Goal: Navigation & Orientation: Find specific page/section

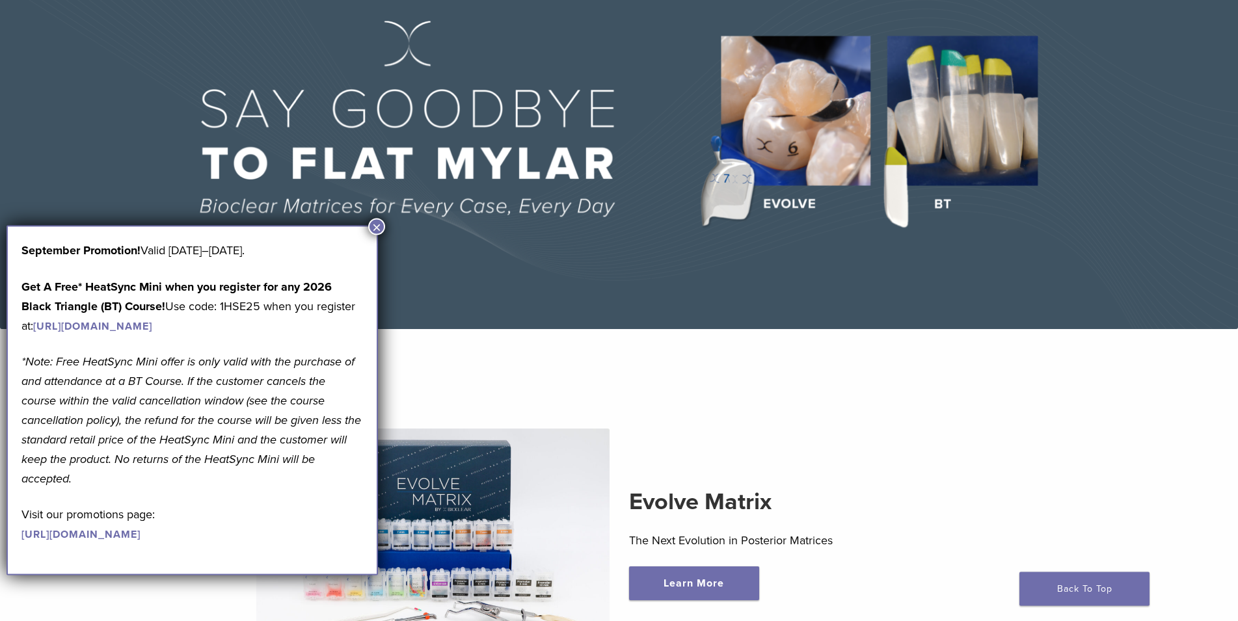
scroll to position [131, 0]
click at [381, 224] on button "×" at bounding box center [376, 227] width 17 height 17
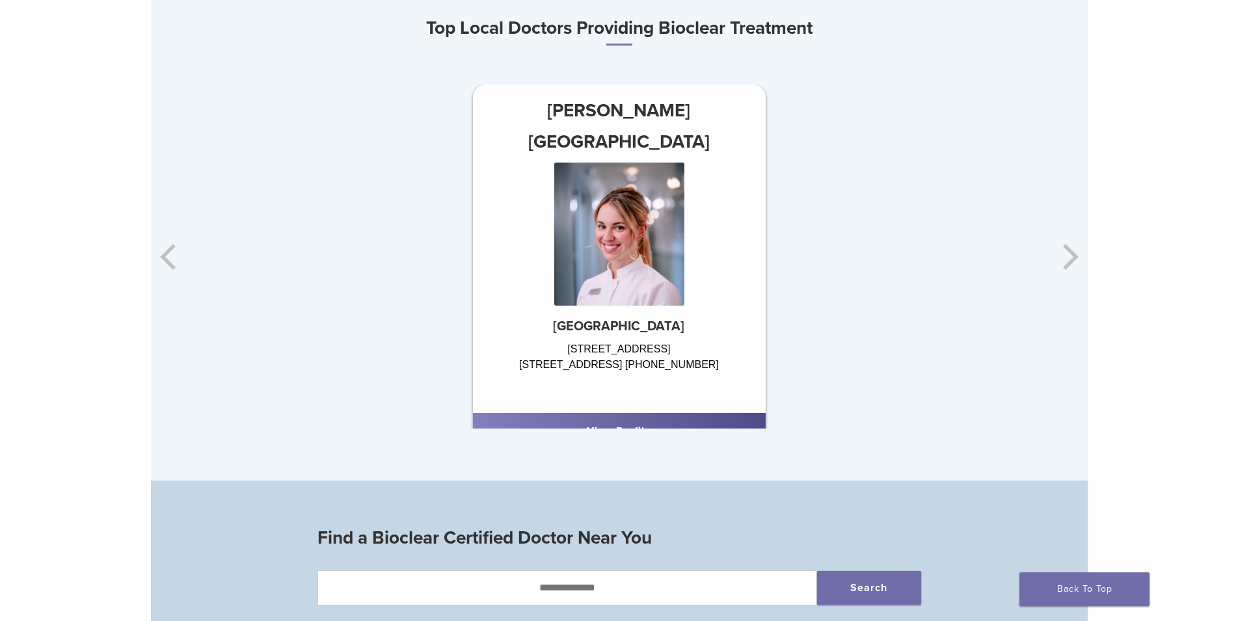
scroll to position [862, 0]
click at [1069, 258] on div "Dr. Mercedes Robles-Medina Zaans Dental Center Koningin Julianaplein 38 1502 DV…" at bounding box center [931, 256] width 937 height 344
click at [1069, 267] on div "Dr. Mercedes Robles-Medina Zaans Dental Center Koningin Julianaplein 38 1502 DV…" at bounding box center [931, 256] width 937 height 344
click at [1069, 265] on div "Dr. Mercedes Robles-Medina Zaans Dental Center Koningin Julianaplein 38 1502 DV…" at bounding box center [931, 256] width 937 height 344
click at [634, 424] on link "View Profile" at bounding box center [619, 430] width 64 height 13
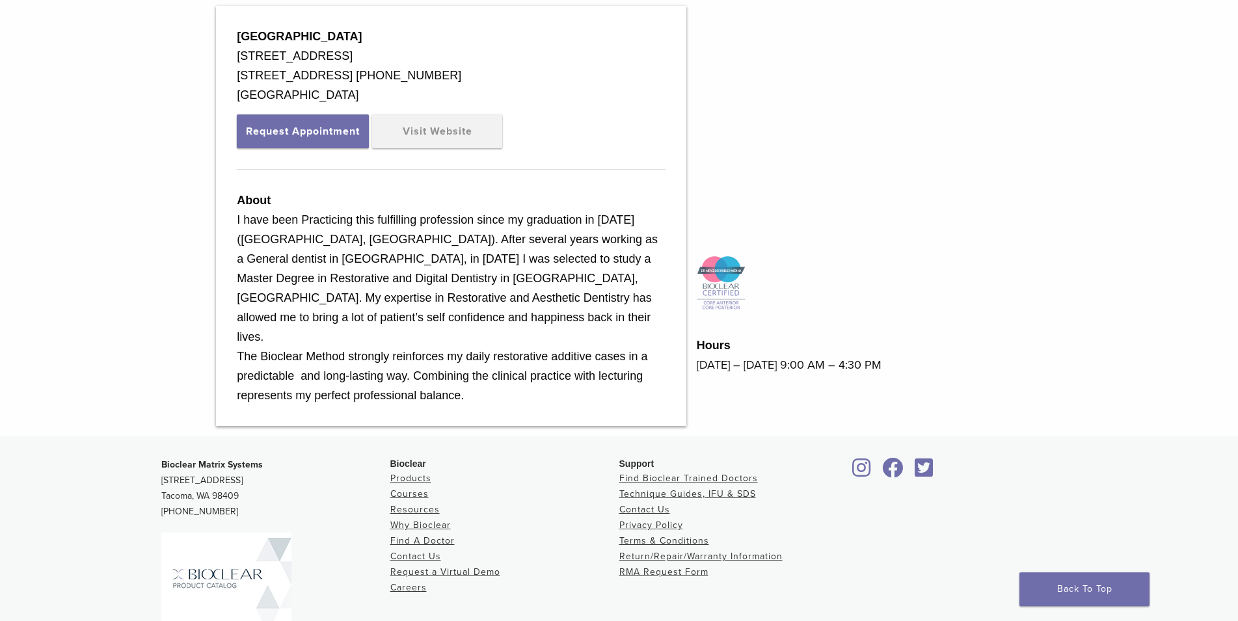
scroll to position [533, 0]
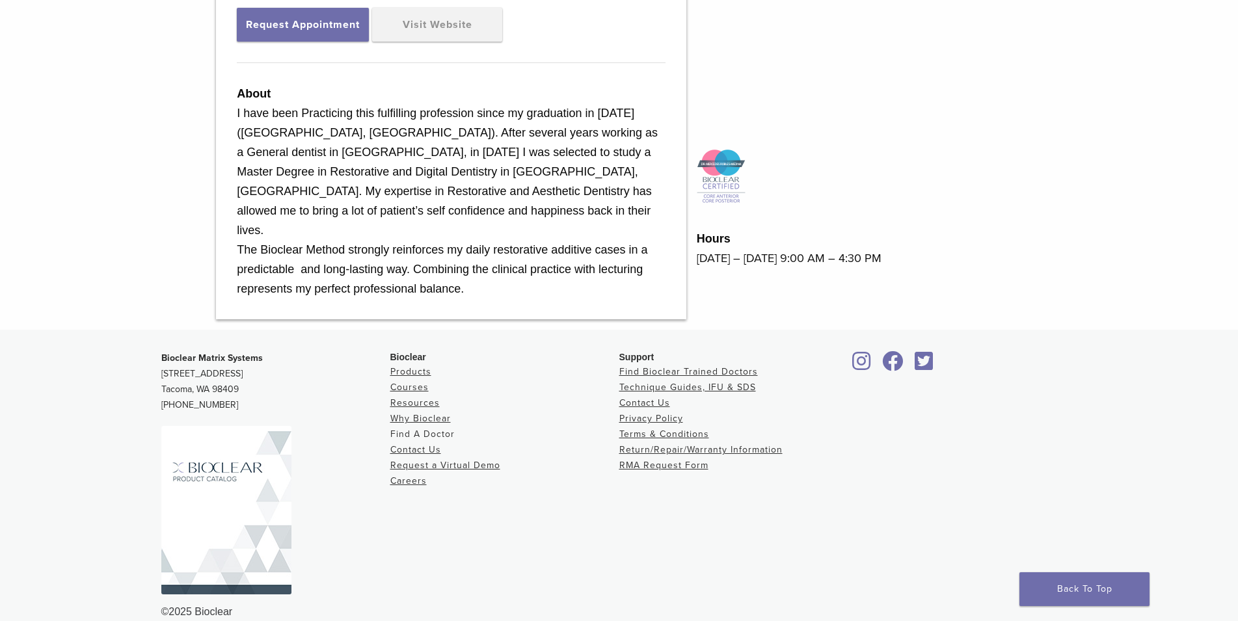
click at [421, 429] on link "Find A Doctor" at bounding box center [422, 434] width 64 height 11
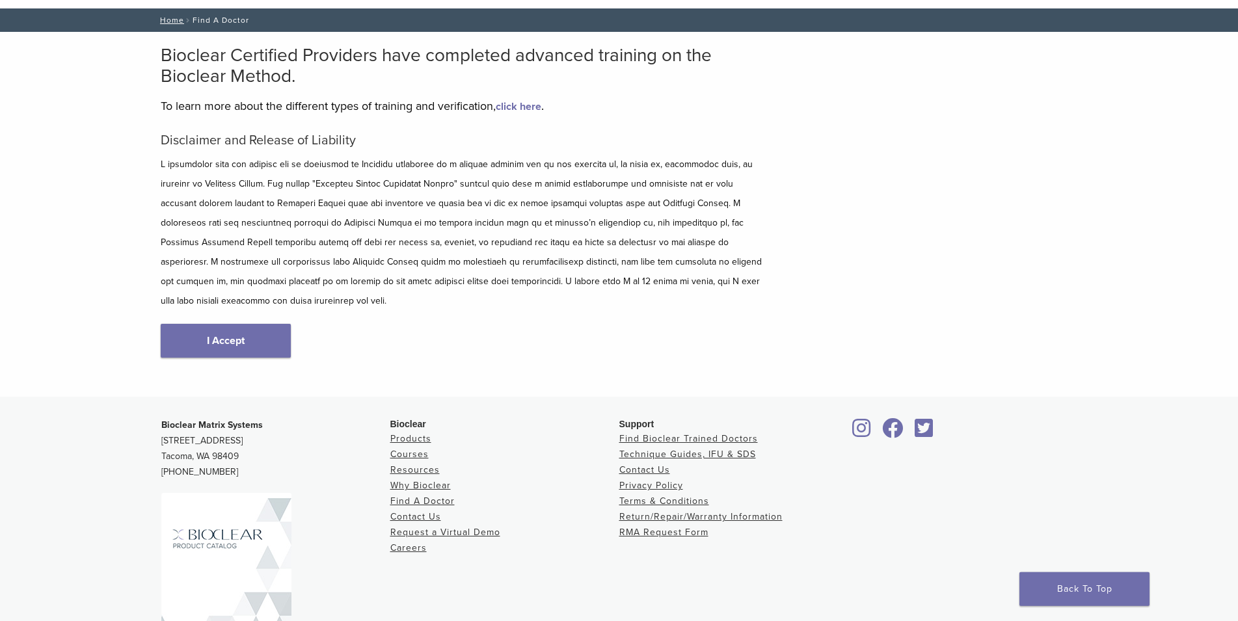
scroll to position [66, 0]
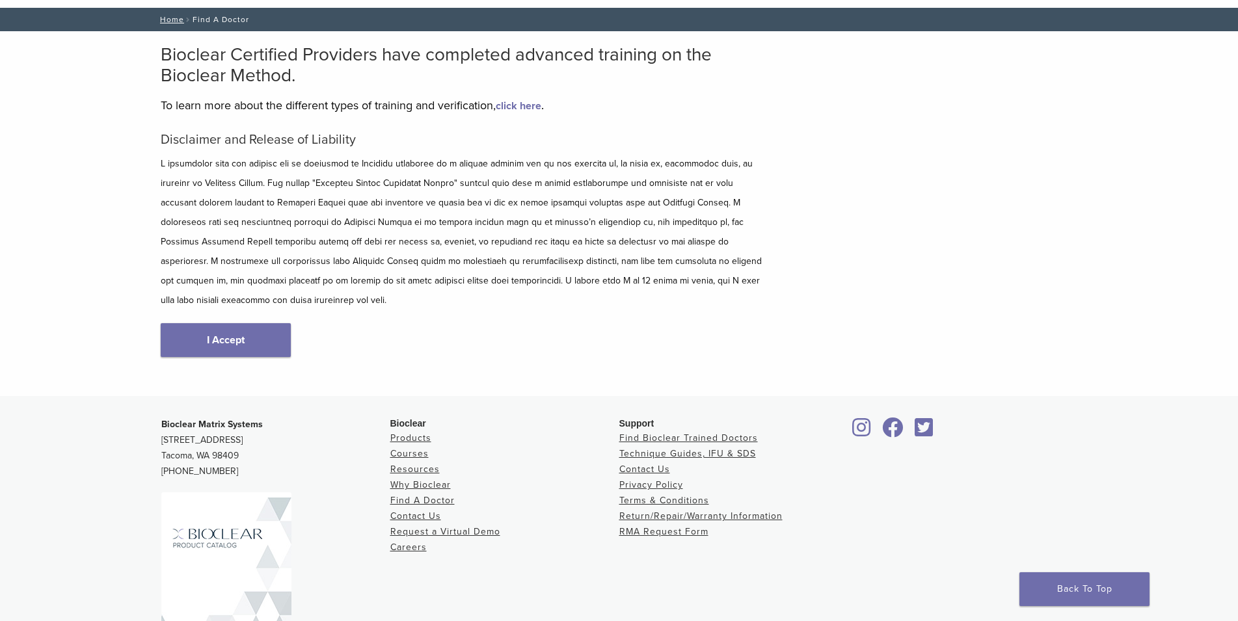
click at [192, 323] on link "I Accept" at bounding box center [226, 340] width 130 height 34
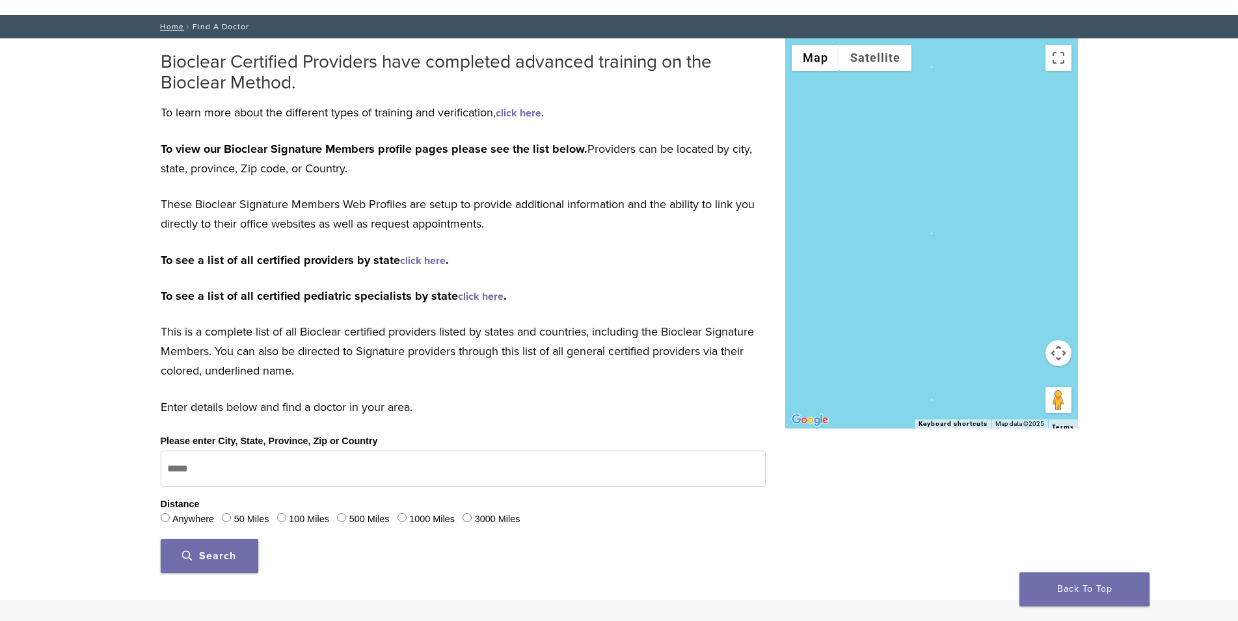
scroll to position [0, 0]
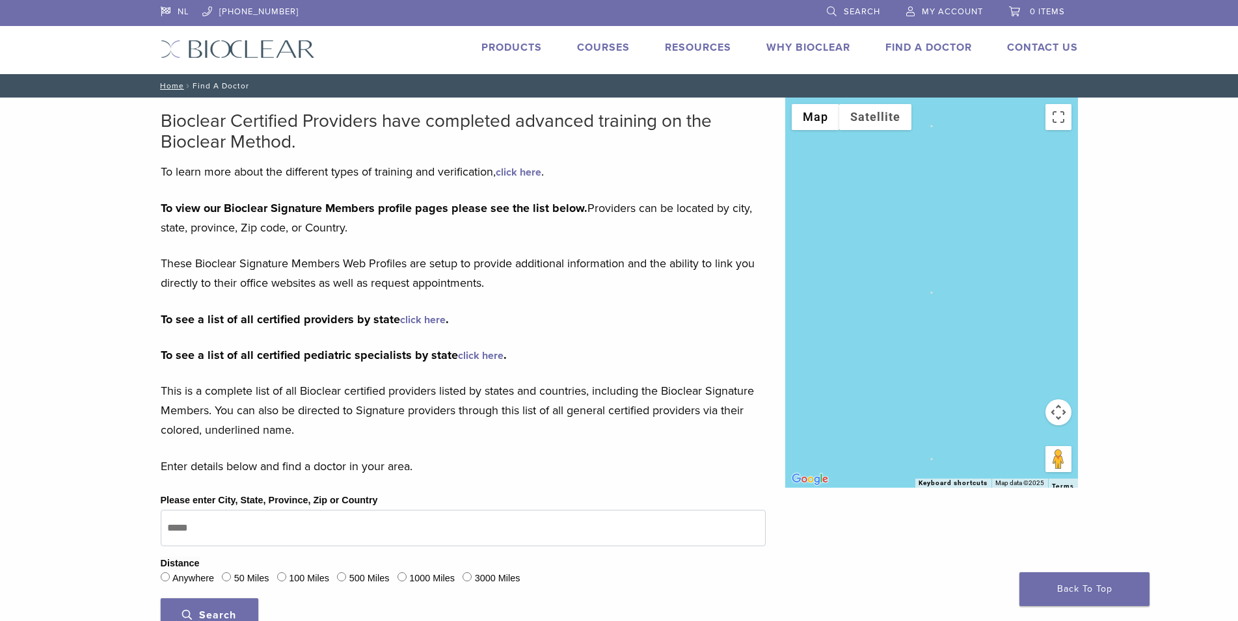
click at [901, 52] on link "Find A Doctor" at bounding box center [929, 47] width 87 height 13
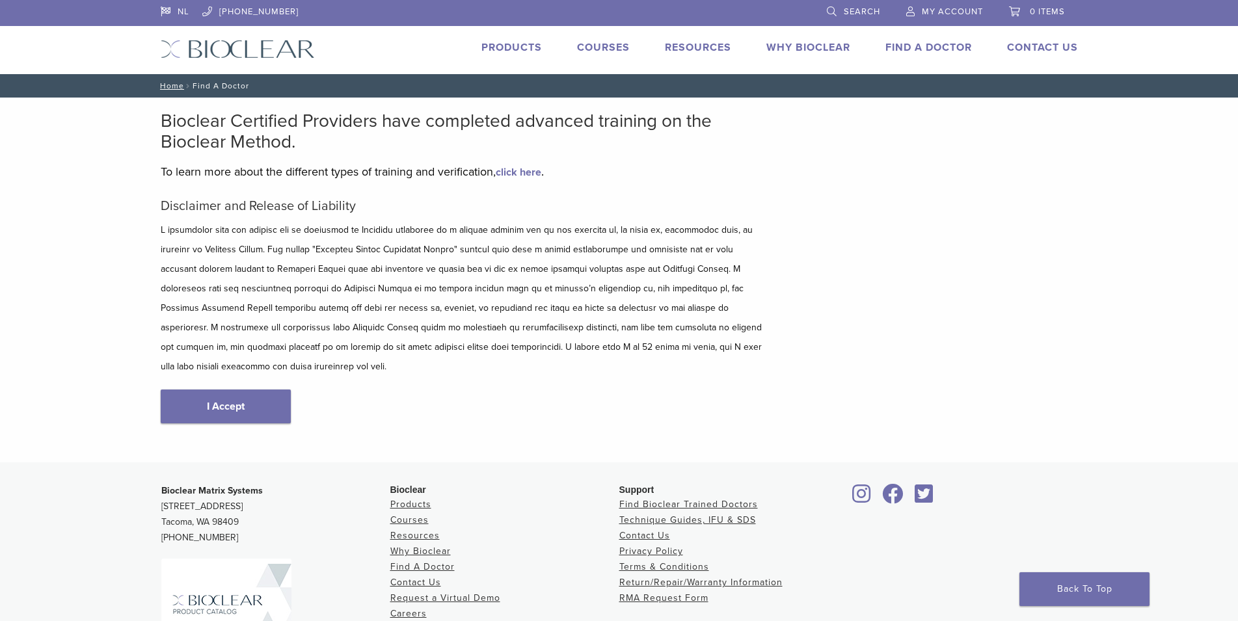
click at [224, 420] on div "Disclaimer and Release of Liability I Accept" at bounding box center [463, 324] width 605 height 252
click at [229, 401] on link "I Accept" at bounding box center [226, 407] width 130 height 34
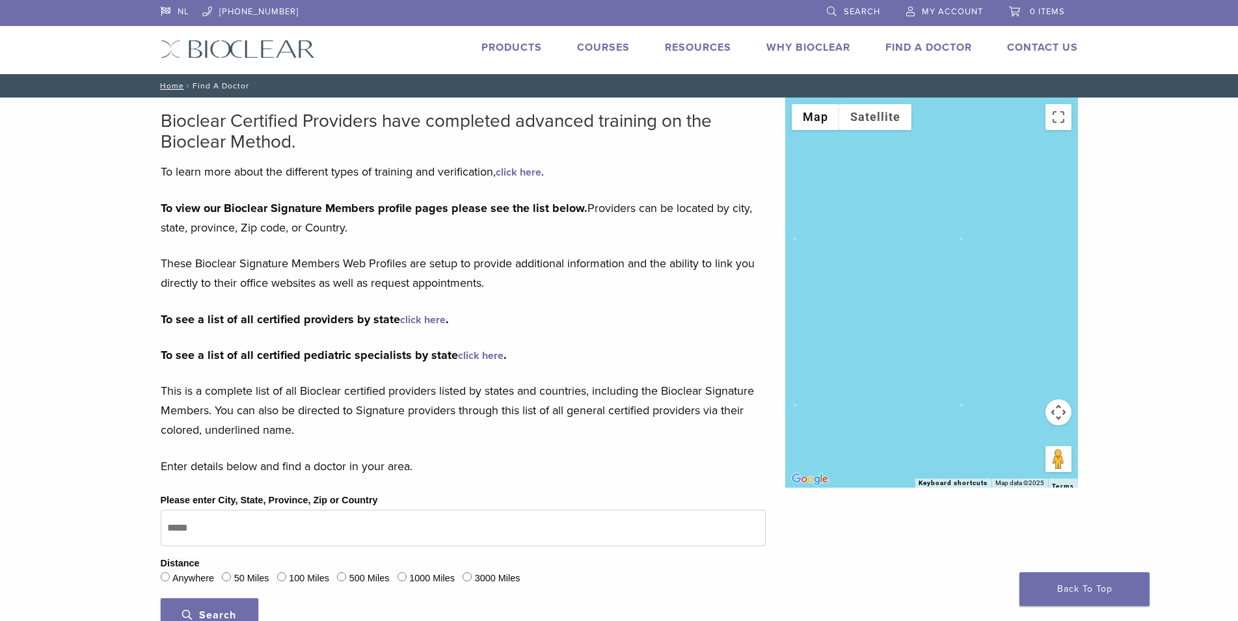
drag, startPoint x: 921, startPoint y: 347, endPoint x: 953, endPoint y: 291, distance: 64.4
click at [951, 289] on div at bounding box center [931, 293] width 293 height 390
click at [221, 53] on img at bounding box center [238, 49] width 154 height 19
